Goal: Transaction & Acquisition: Subscribe to service/newsletter

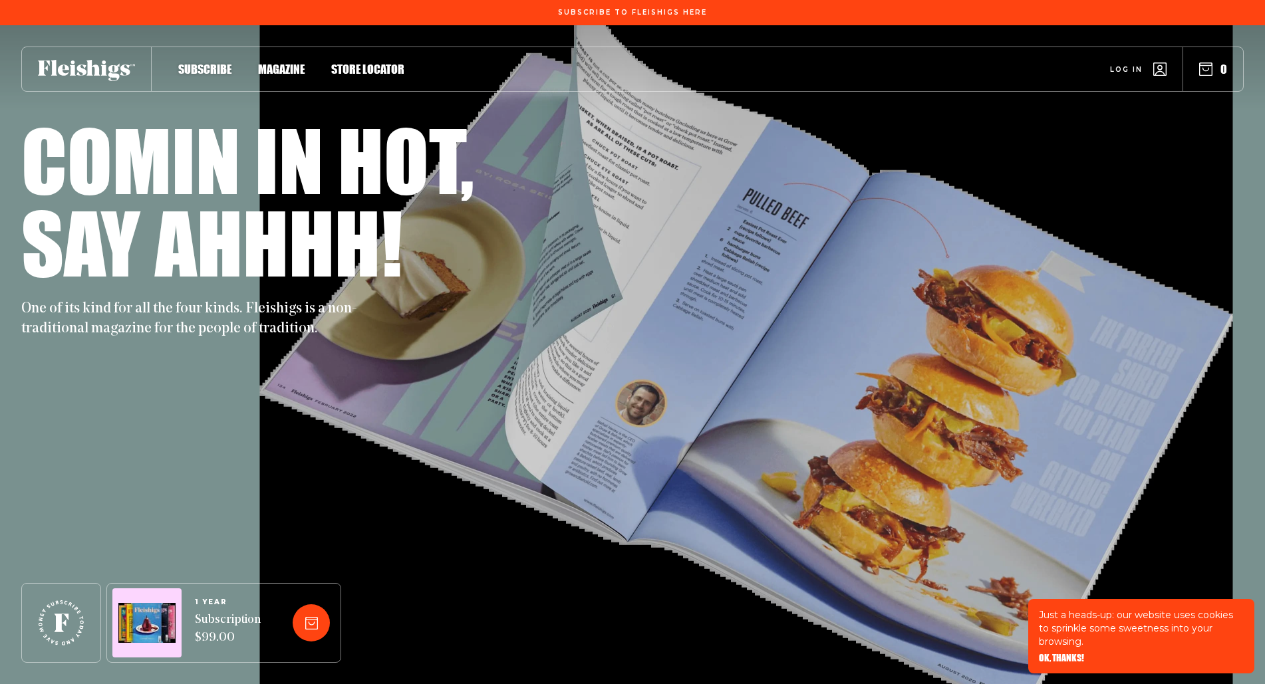
click at [215, 63] on span "Subscribe" at bounding box center [204, 55] width 53 height 15
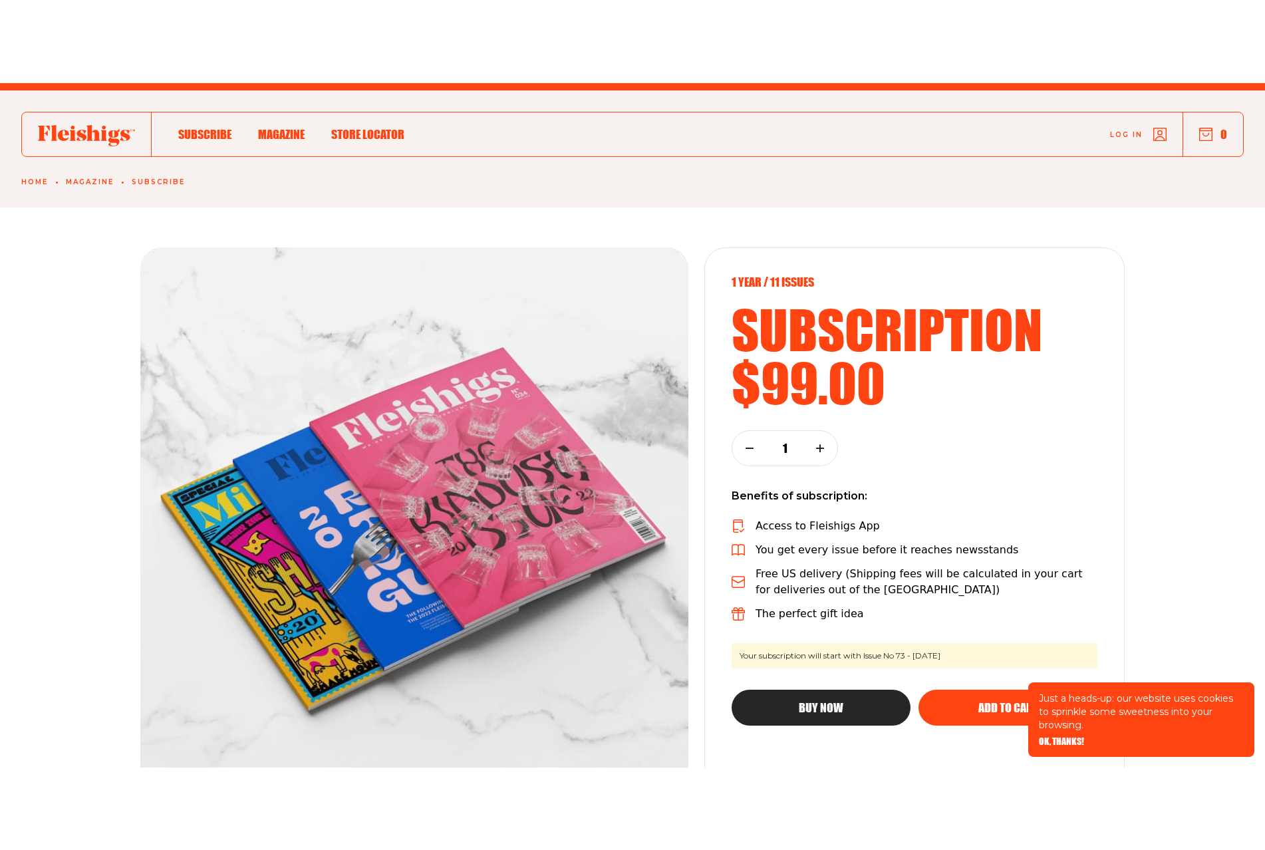
scroll to position [42, 0]
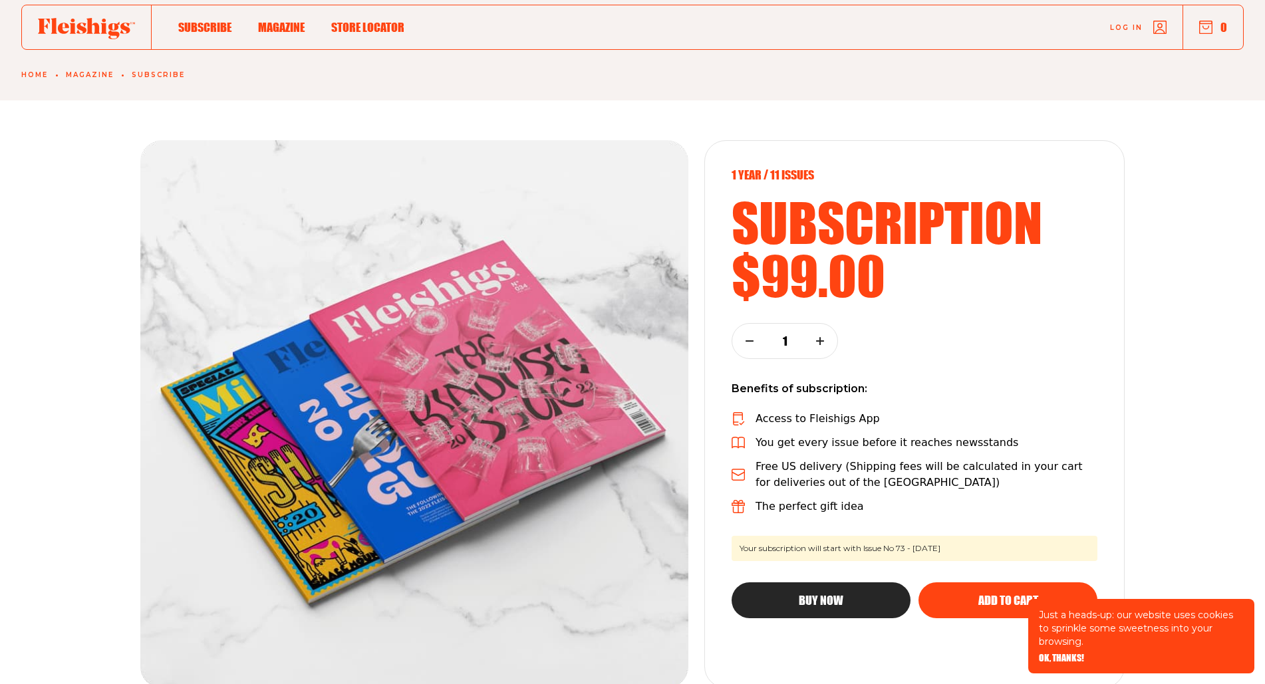
click at [962, 684] on div "1 year / 11 Issues subscription $99.00 1 Benefits of subscription: Access to Fl…" at bounding box center [914, 414] width 420 height 548
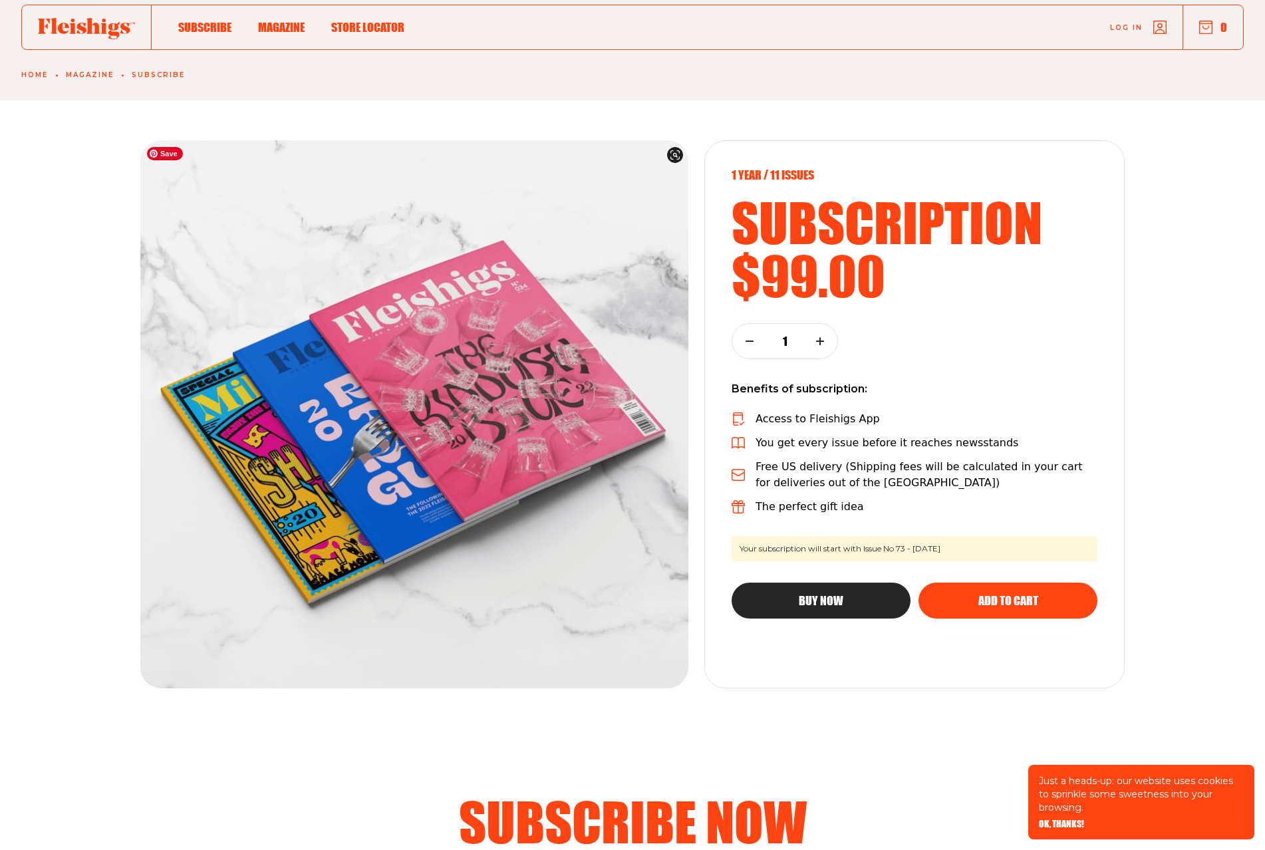
scroll to position [0, 0]
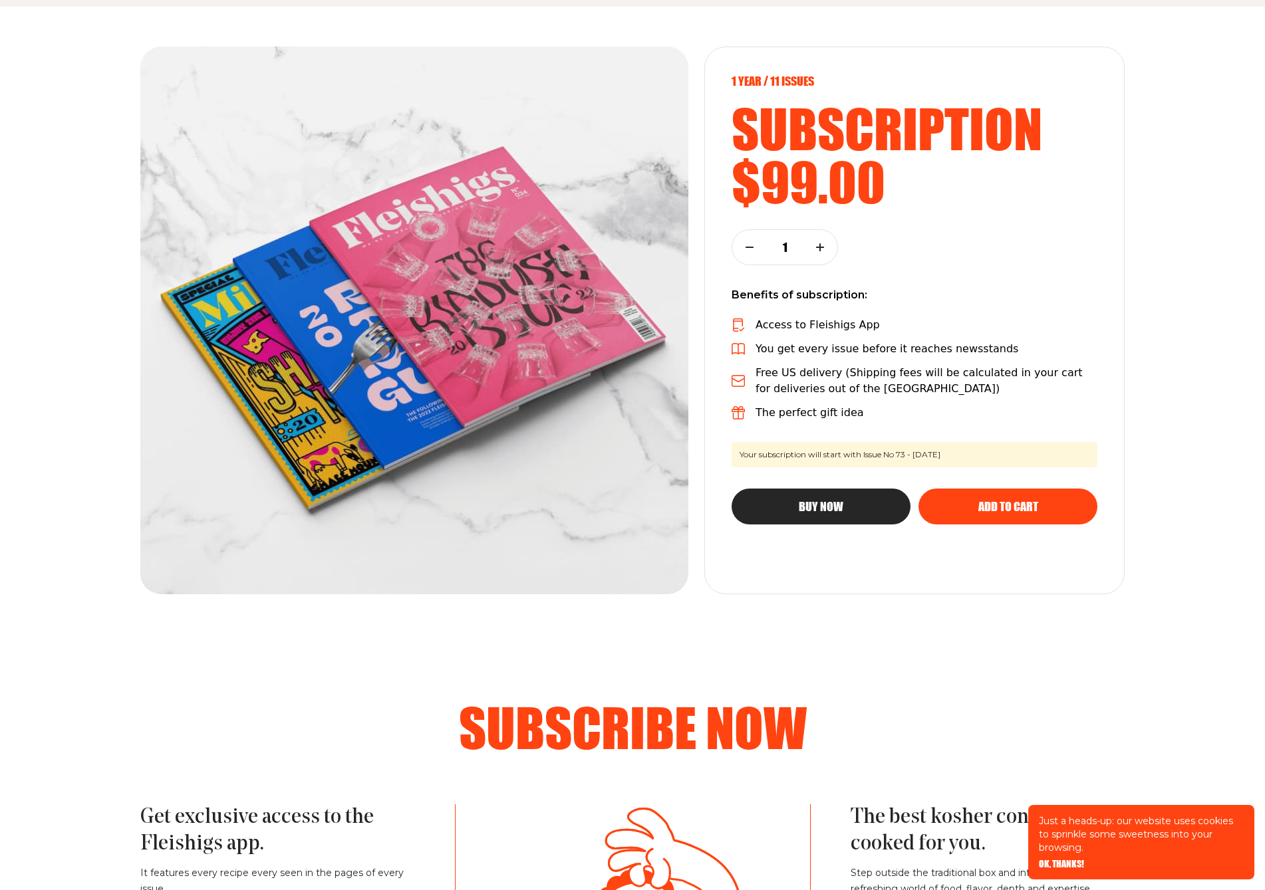
scroll to position [68, 0]
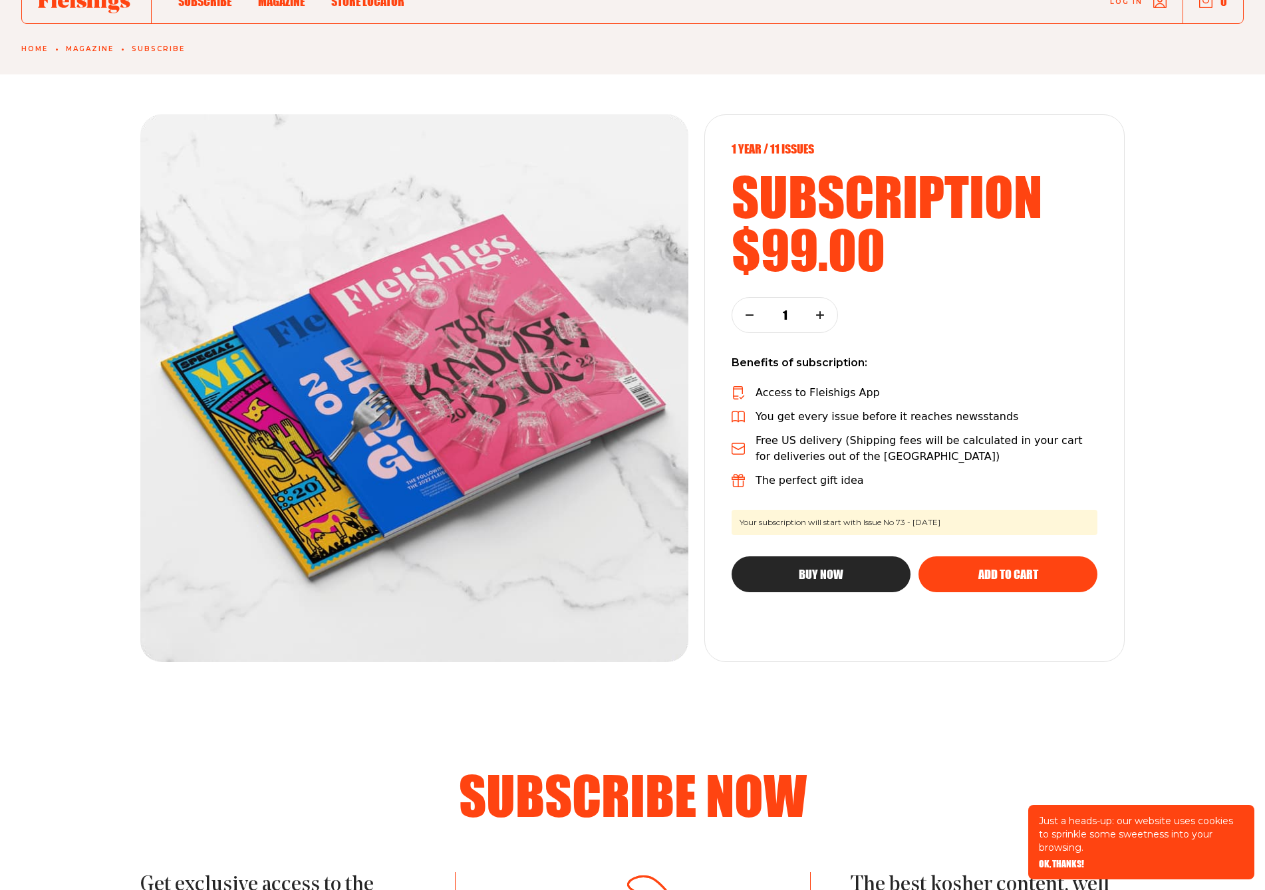
scroll to position [68, 0]
